Goal: Navigation & Orientation: Understand site structure

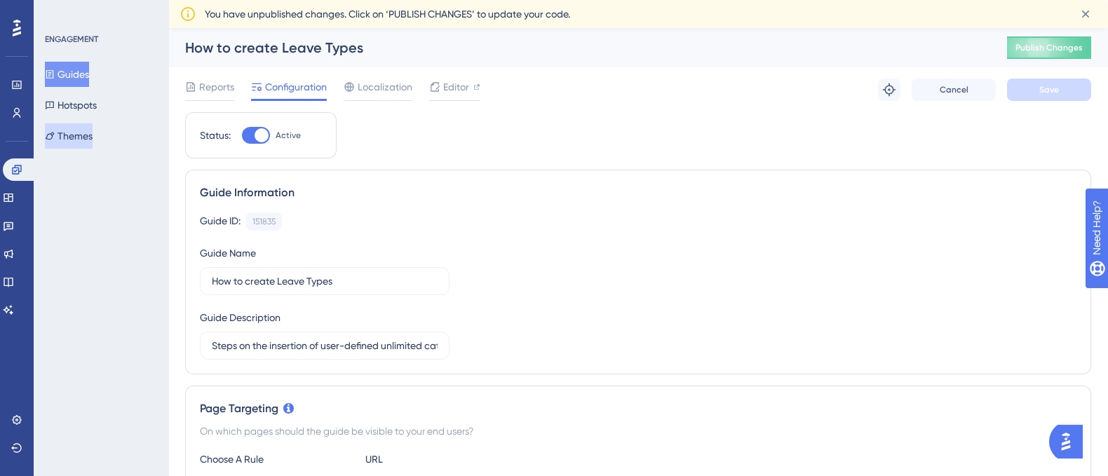
click at [91, 137] on button "Themes" at bounding box center [69, 135] width 48 height 25
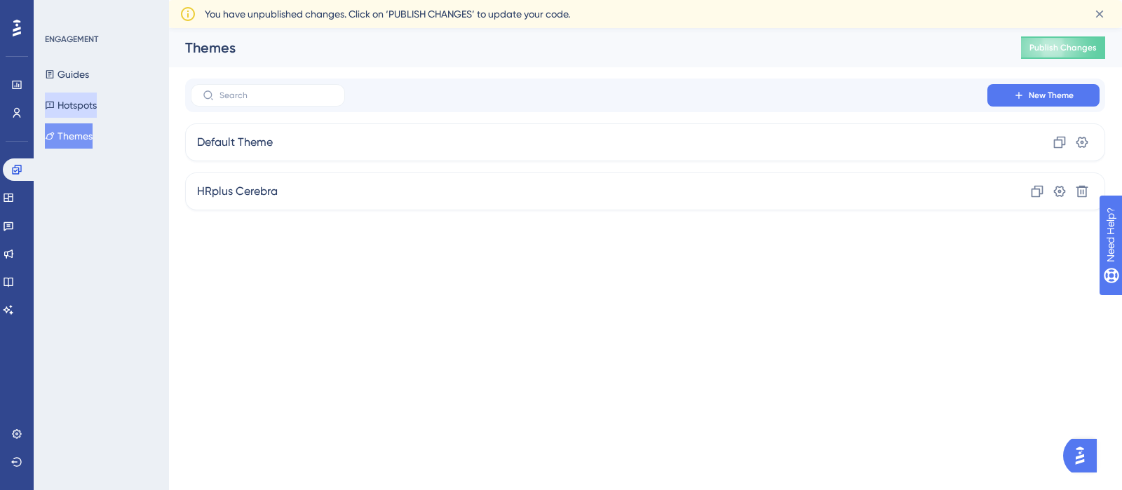
click at [81, 108] on button "Hotspots" at bounding box center [71, 105] width 52 height 25
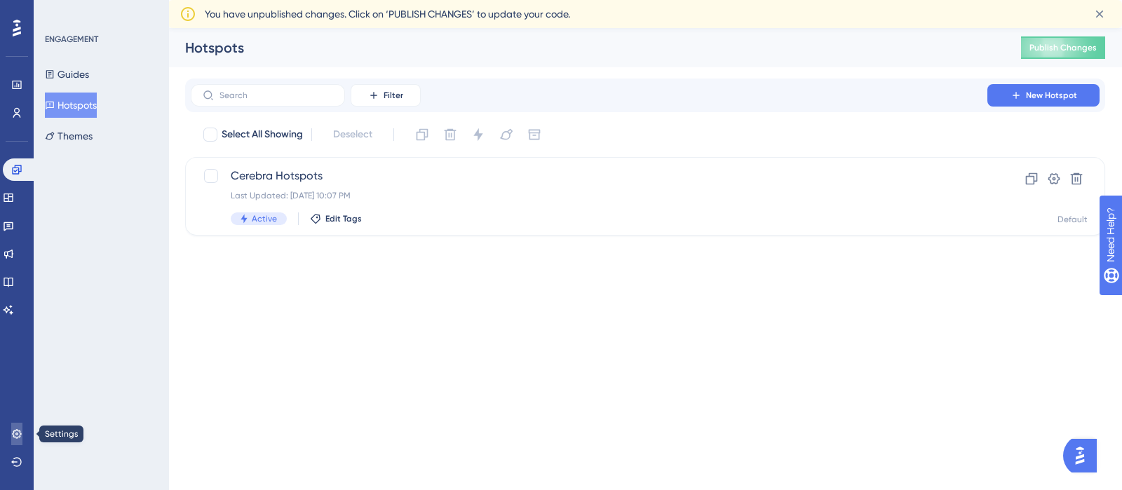
click at [11, 433] on icon at bounding box center [16, 434] width 11 height 11
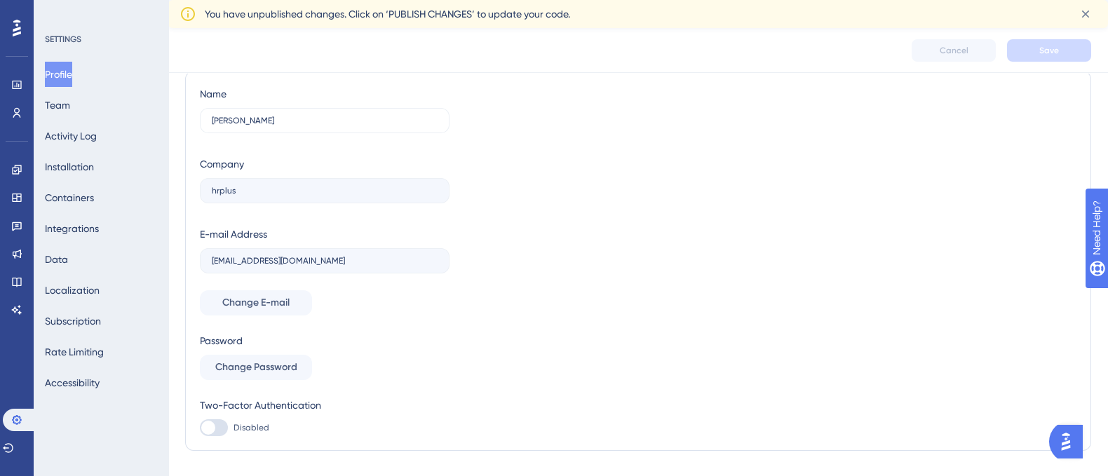
scroll to position [72, 0]
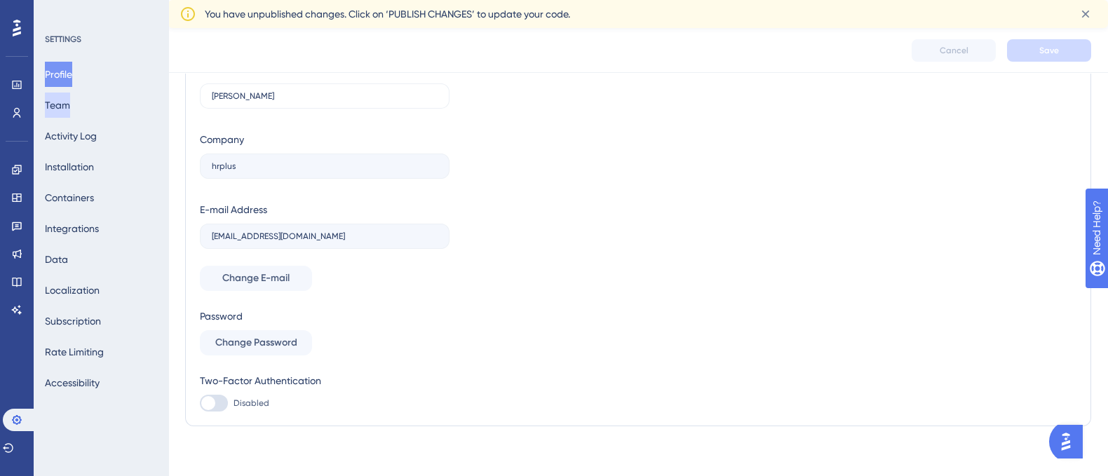
click at [62, 105] on button "Team" at bounding box center [57, 105] width 25 height 25
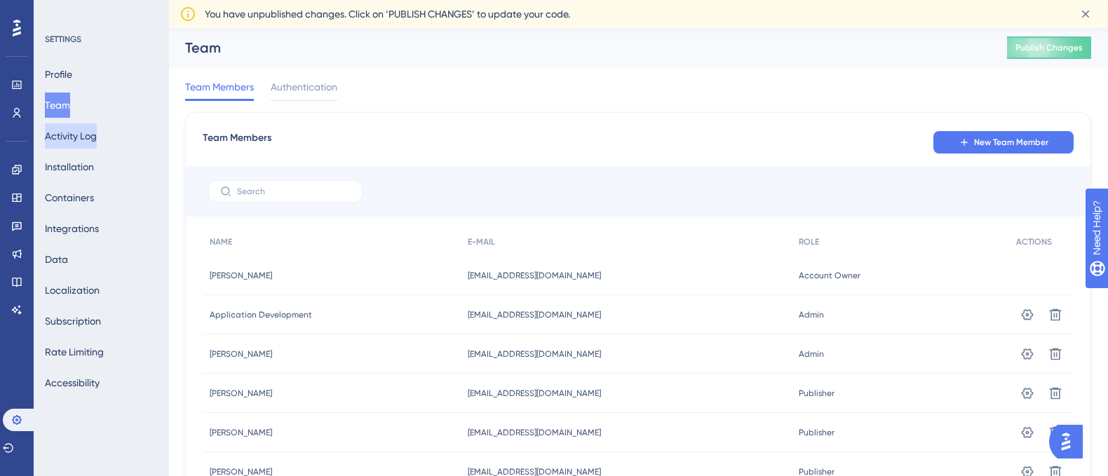
click at [97, 142] on button "Activity Log" at bounding box center [71, 135] width 52 height 25
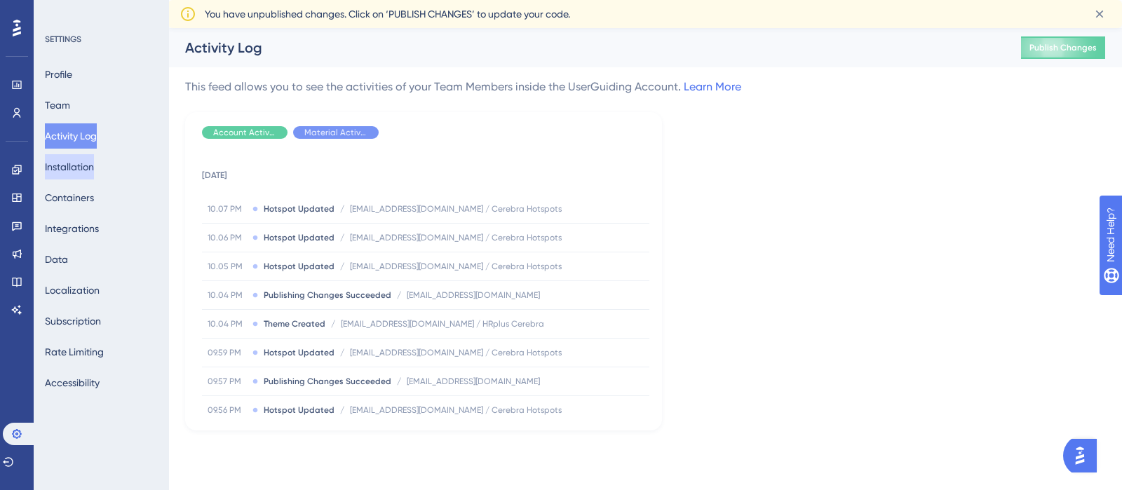
click at [88, 168] on button "Installation" at bounding box center [69, 166] width 49 height 25
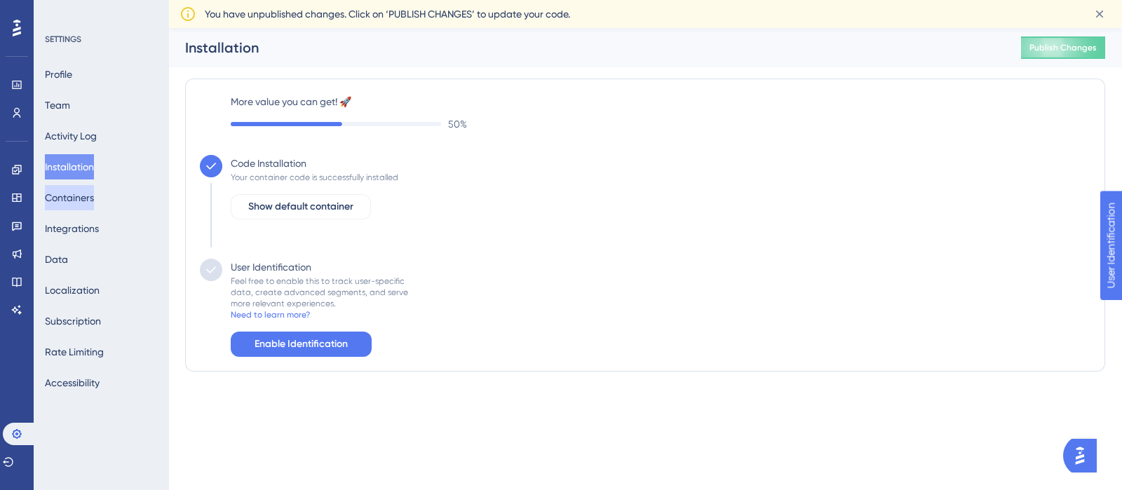
click at [74, 198] on button "Containers" at bounding box center [69, 197] width 49 height 25
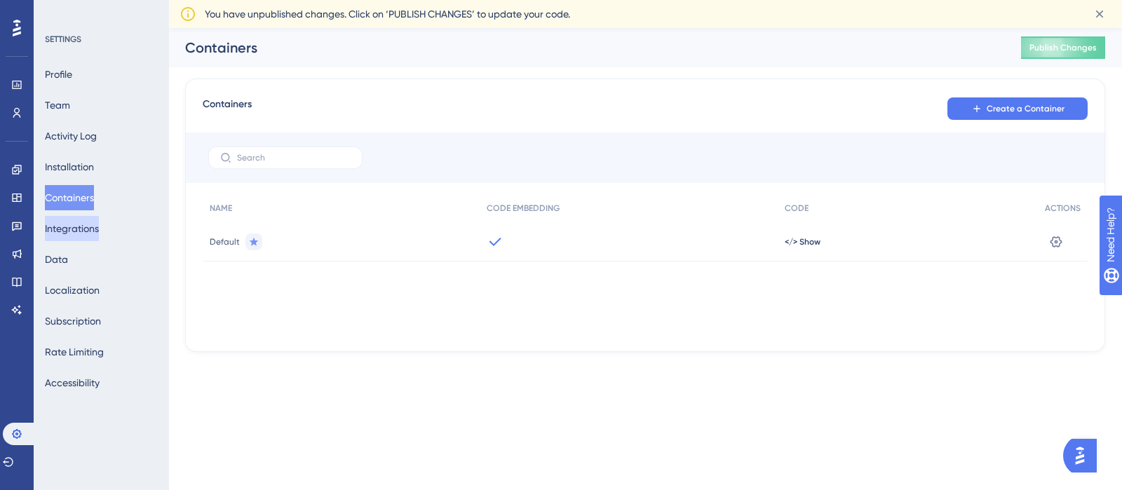
click at [74, 229] on button "Integrations" at bounding box center [72, 228] width 54 height 25
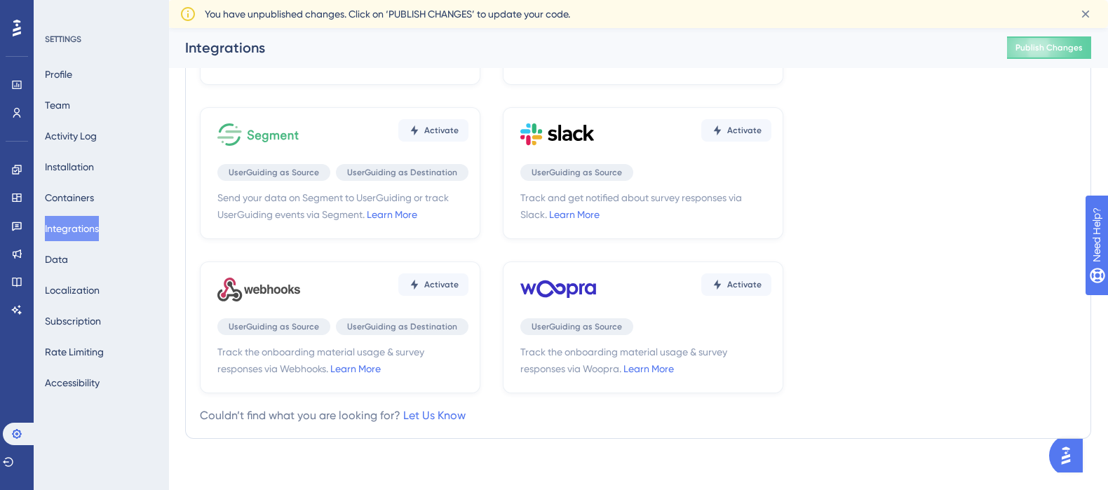
scroll to position [467, 0]
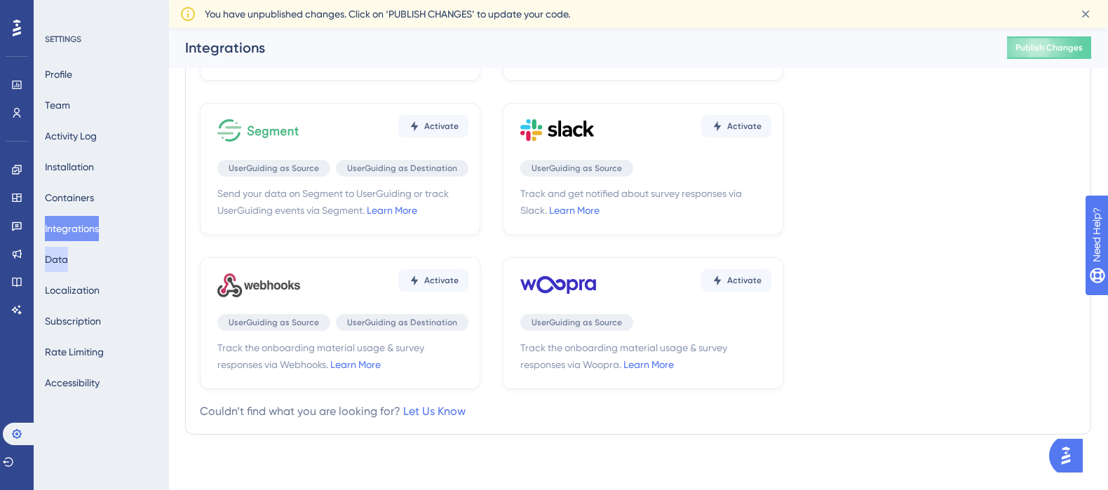
click at [63, 260] on button "Data" at bounding box center [56, 259] width 23 height 25
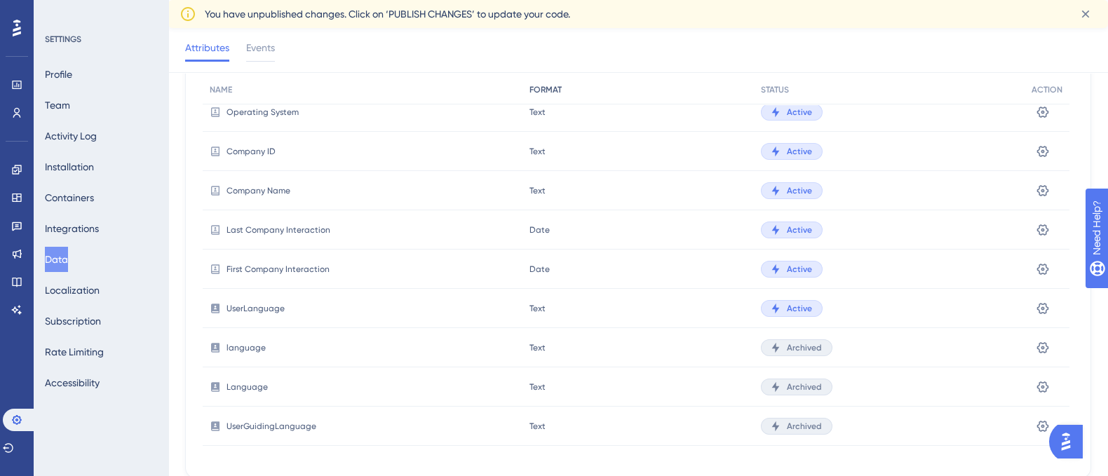
scroll to position [287, 0]
click at [73, 288] on button "Localization" at bounding box center [72, 290] width 55 height 25
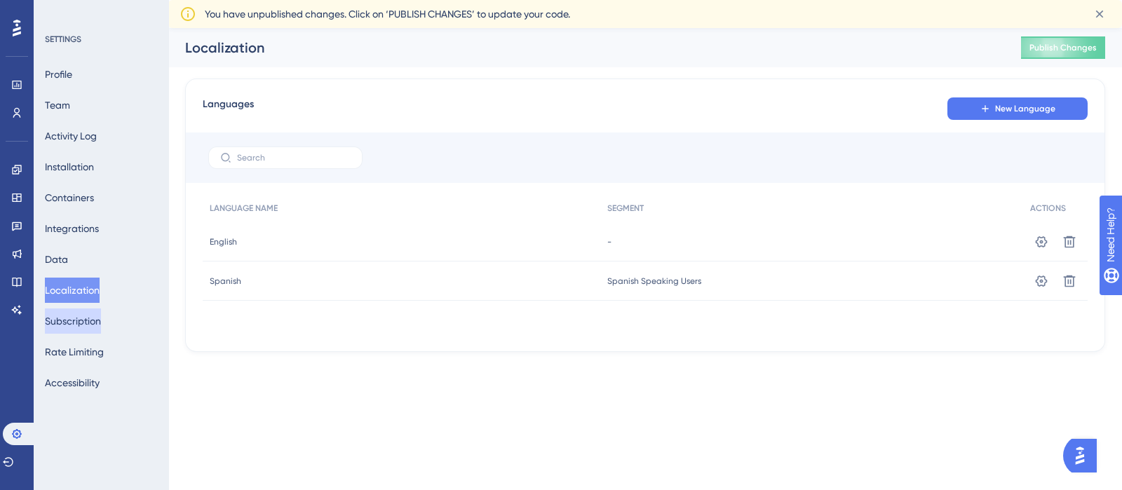
click at [88, 321] on button "Subscription" at bounding box center [73, 321] width 56 height 25
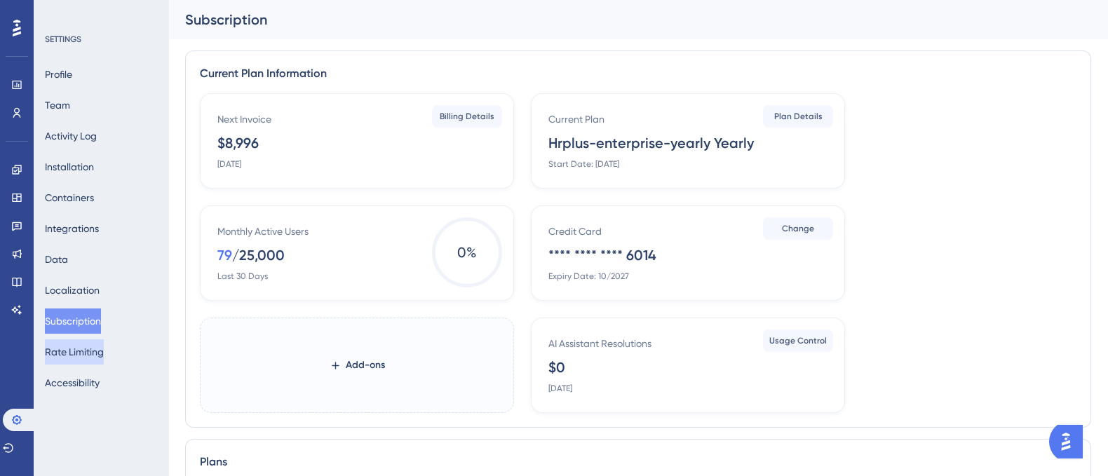
click at [91, 355] on button "Rate Limiting" at bounding box center [74, 351] width 59 height 25
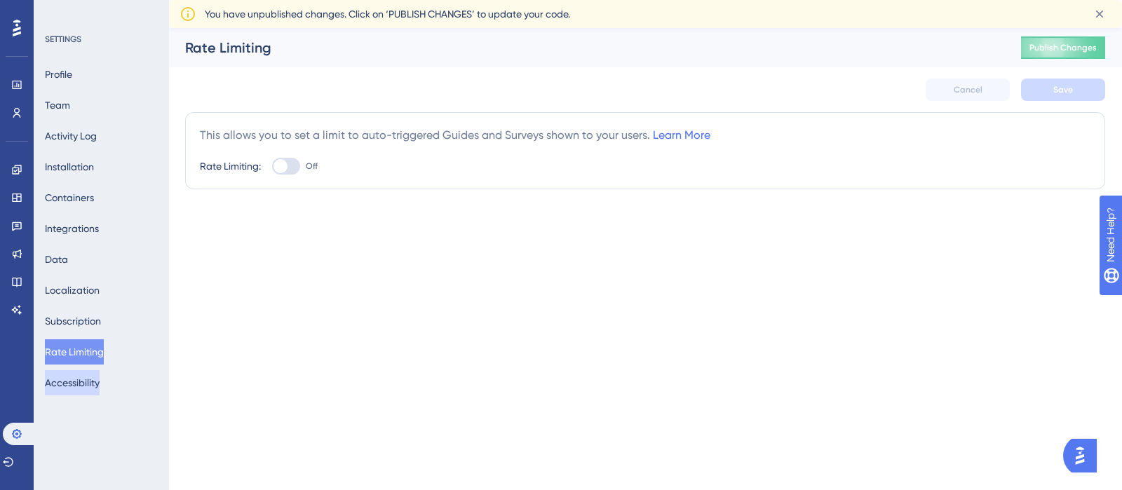
click at [90, 386] on button "Accessibility" at bounding box center [72, 382] width 55 height 25
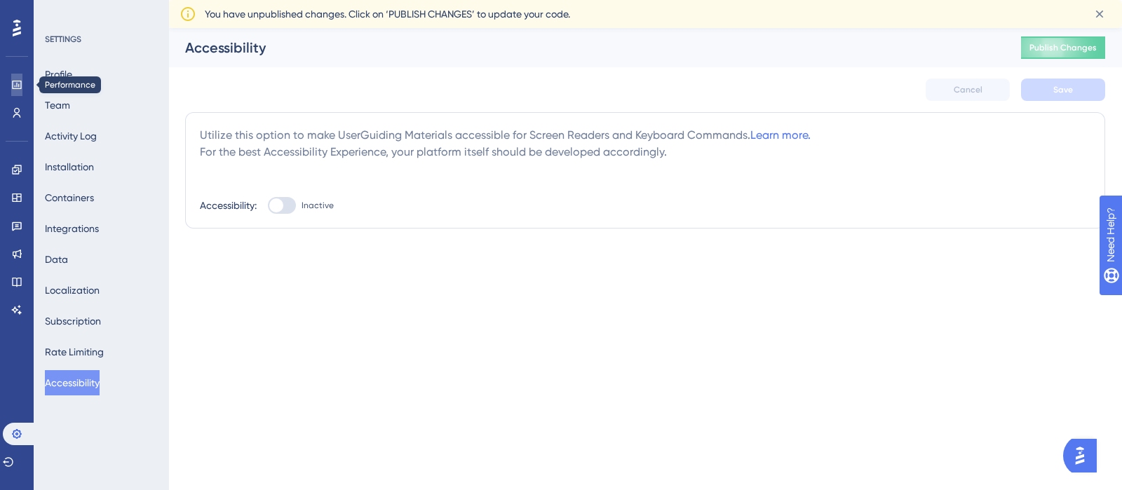
click at [22, 89] on link at bounding box center [16, 85] width 11 height 22
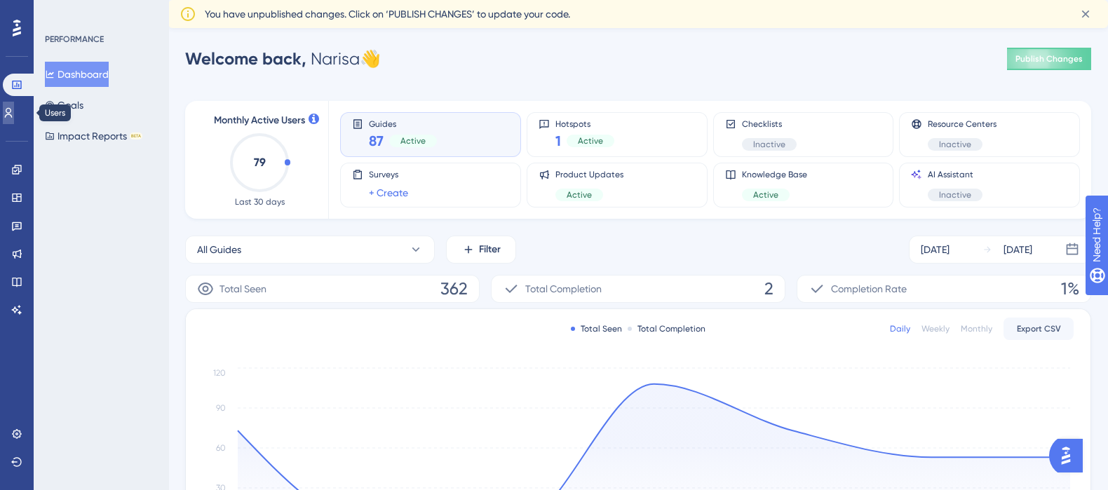
click at [13, 115] on icon at bounding box center [9, 113] width 8 height 10
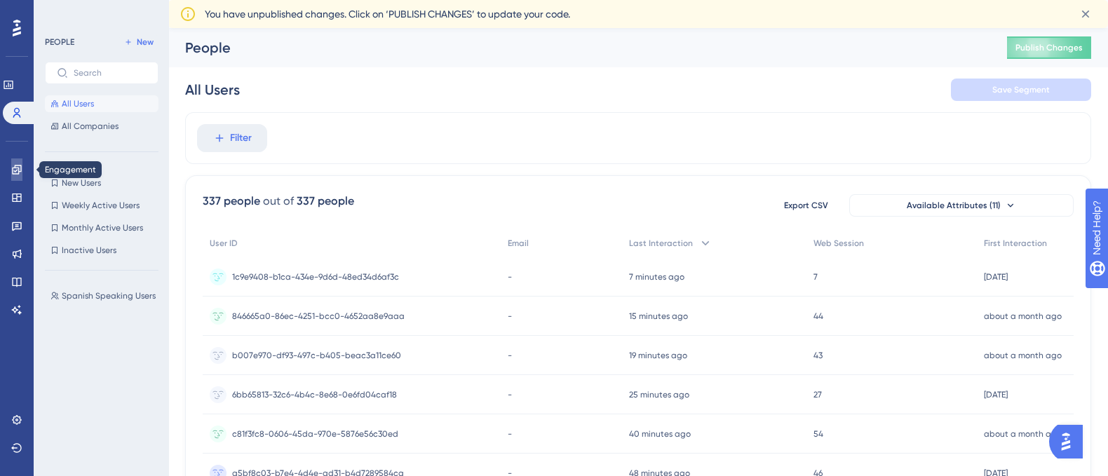
click at [15, 173] on icon at bounding box center [16, 169] width 9 height 9
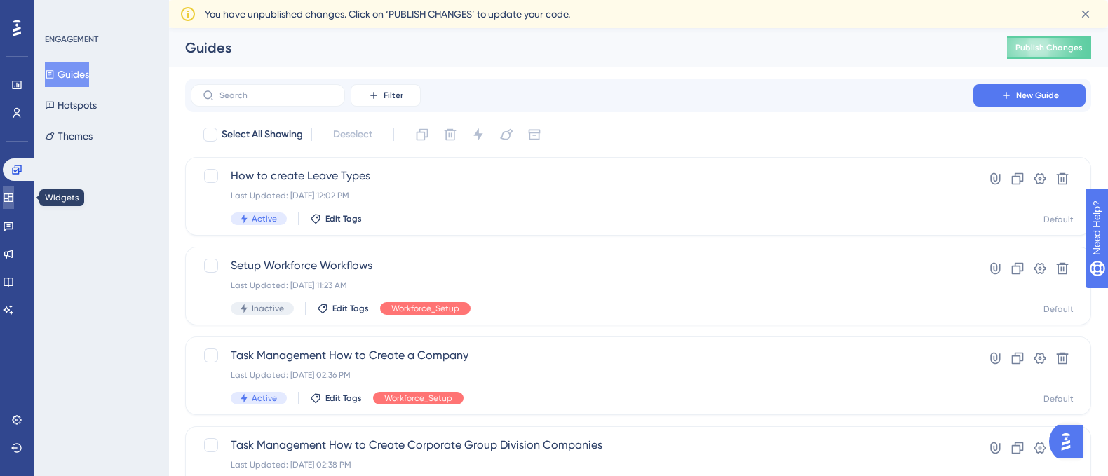
click at [13, 201] on icon at bounding box center [8, 198] width 9 height 8
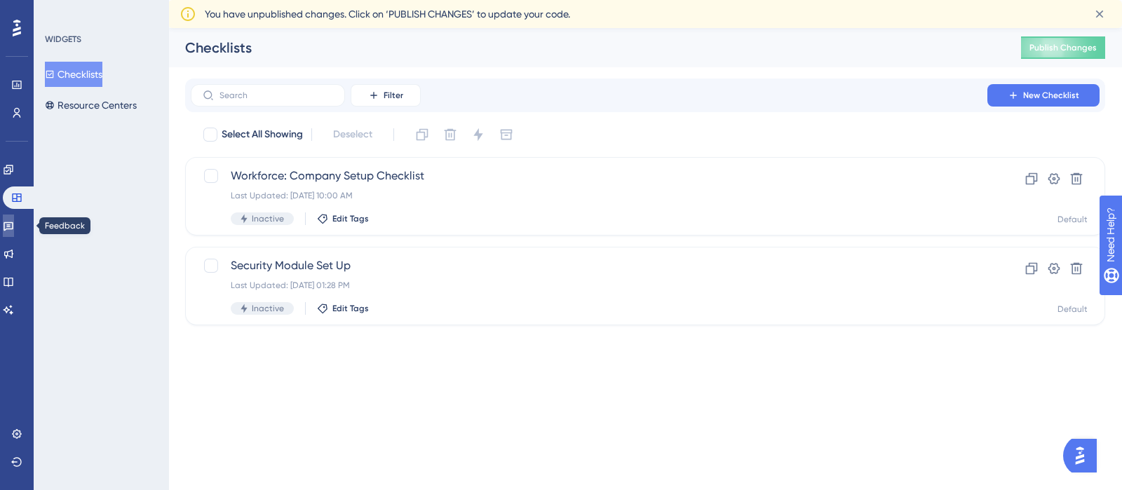
click at [13, 229] on icon at bounding box center [9, 226] width 10 height 9
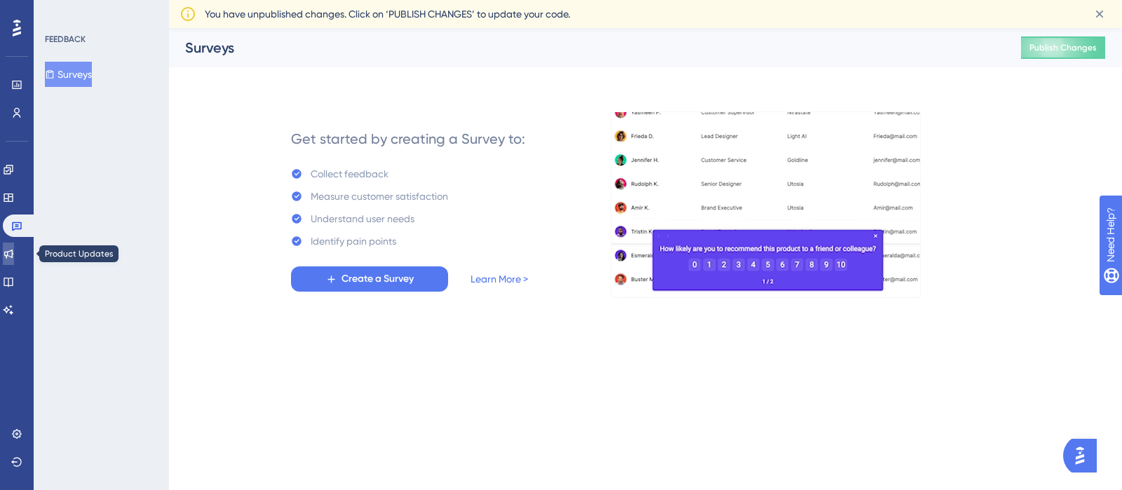
click at [14, 255] on icon at bounding box center [8, 253] width 11 height 11
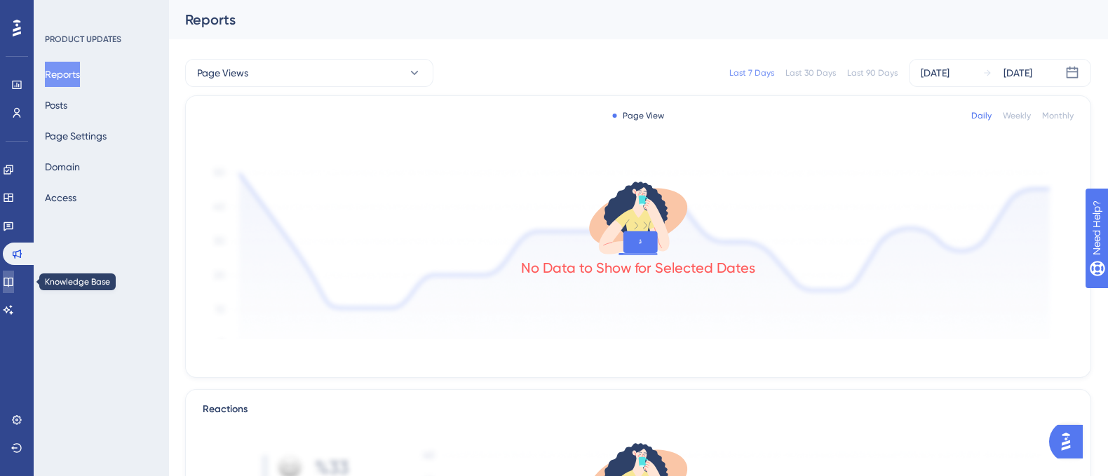
click at [13, 278] on icon at bounding box center [8, 282] width 9 height 9
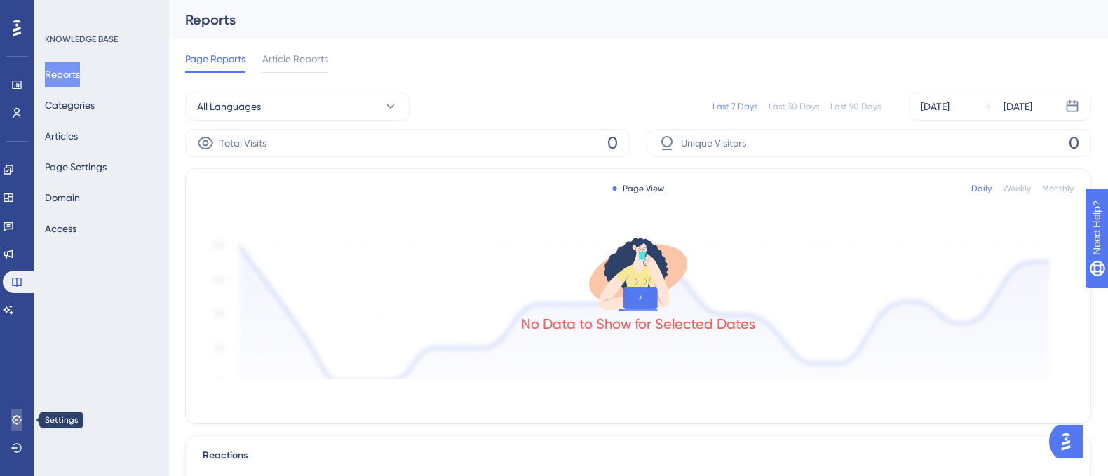
click at [18, 421] on icon at bounding box center [16, 419] width 9 height 9
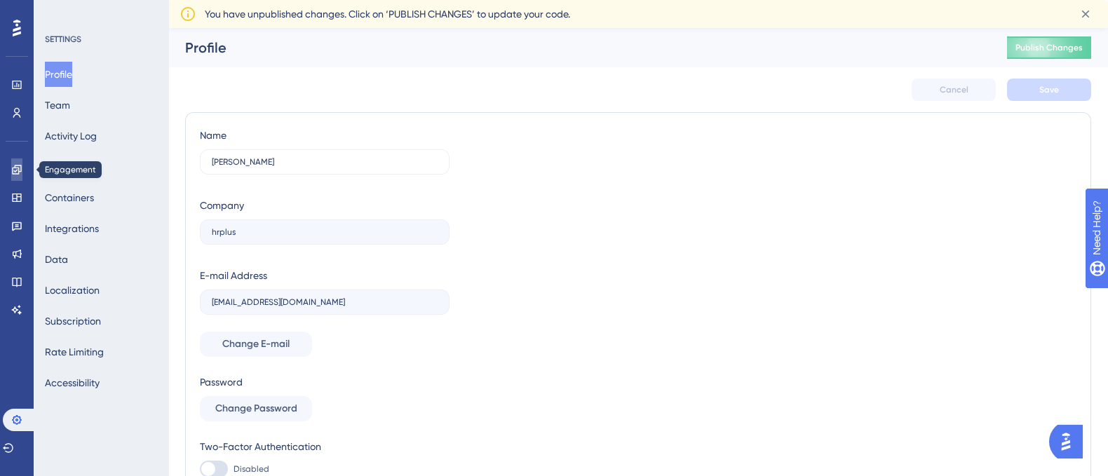
click at [14, 174] on icon at bounding box center [16, 169] width 11 height 11
